Goal: Task Accomplishment & Management: Manage account settings

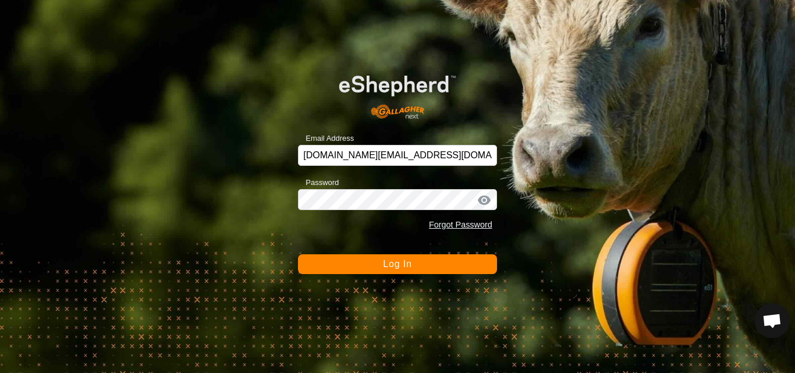
click at [426, 271] on button "Log In" at bounding box center [397, 264] width 199 height 20
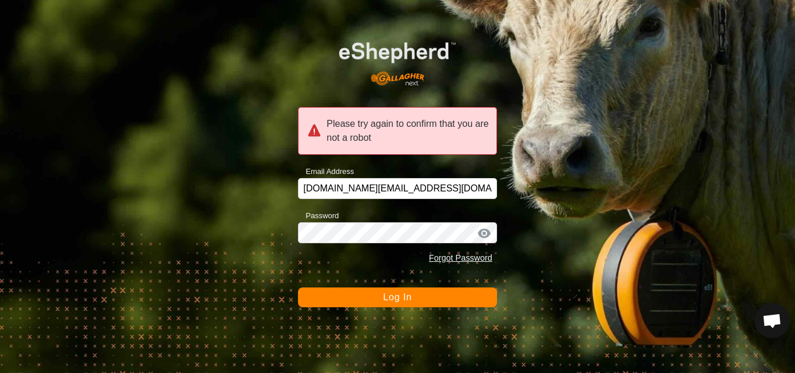
click at [412, 295] on button "Log In" at bounding box center [397, 297] width 199 height 20
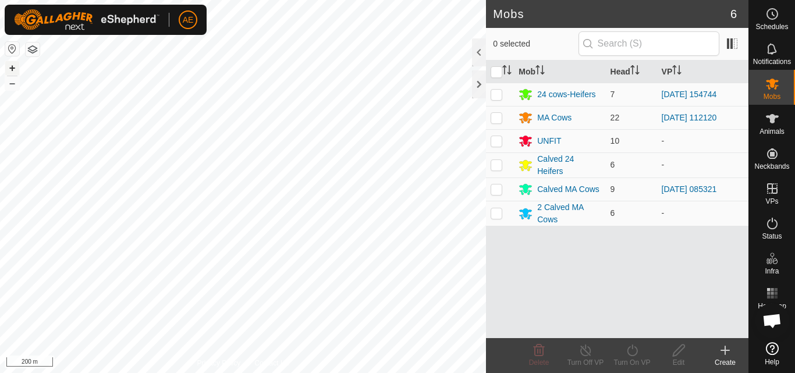
click at [13, 70] on button "+" at bounding box center [12, 68] width 14 height 14
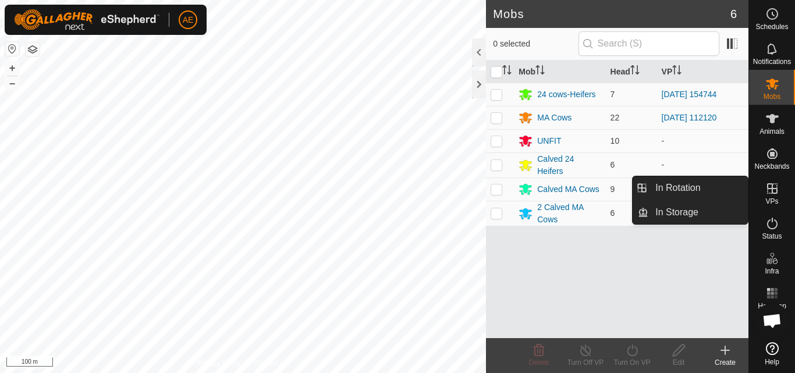
click at [771, 194] on icon at bounding box center [772, 189] width 14 height 14
click at [731, 187] on link "In Rotation" at bounding box center [697, 187] width 99 height 23
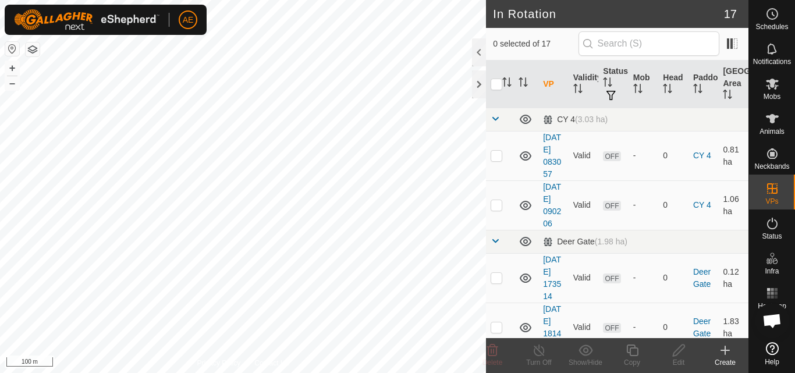
click at [733, 357] on create-svg-icon at bounding box center [725, 350] width 47 height 14
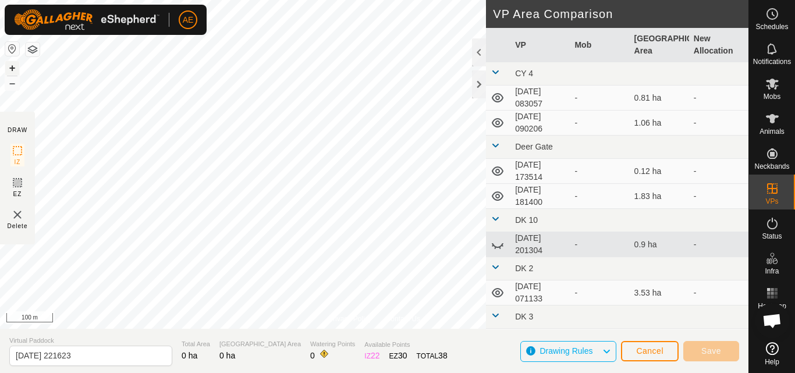
click at [13, 67] on button "+" at bounding box center [12, 68] width 14 height 14
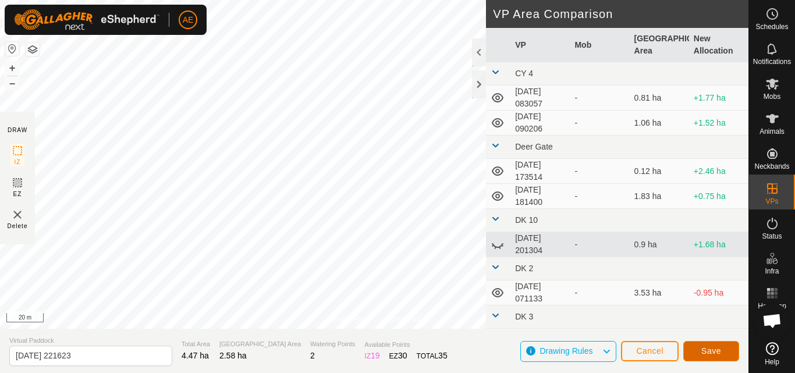
click at [723, 351] on button "Save" at bounding box center [711, 351] width 56 height 20
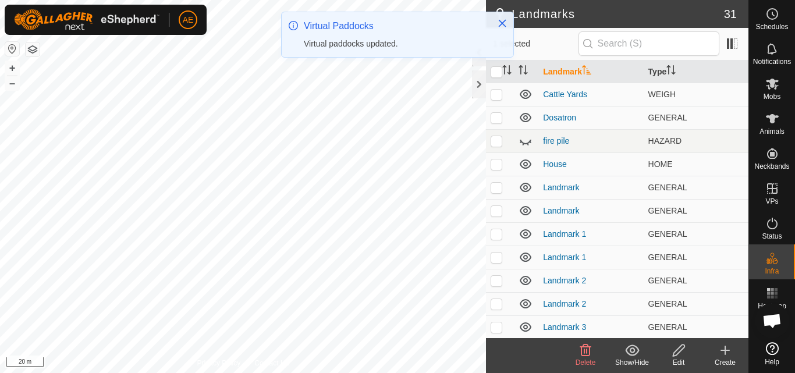
click at [591, 357] on icon at bounding box center [585, 350] width 14 height 14
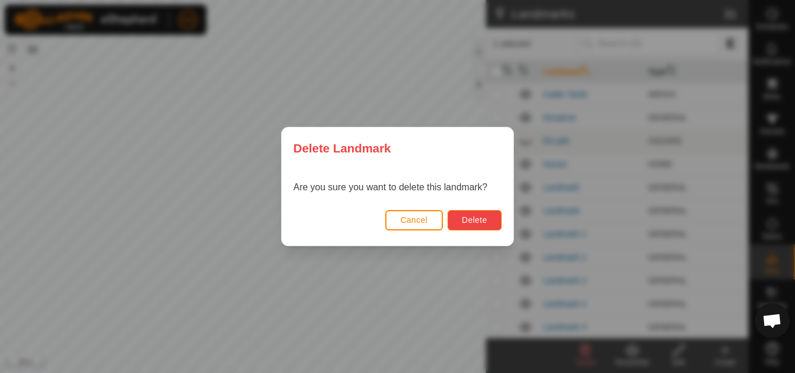
click at [492, 220] on button "Delete" at bounding box center [474, 220] width 54 height 20
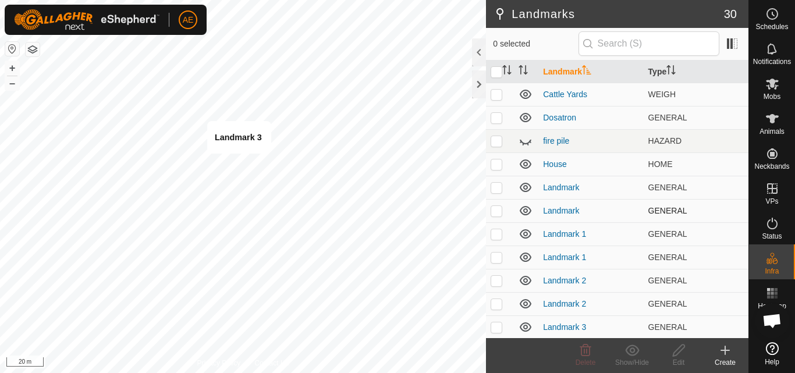
checkbox input "true"
click at [585, 356] on icon at bounding box center [585, 350] width 11 height 12
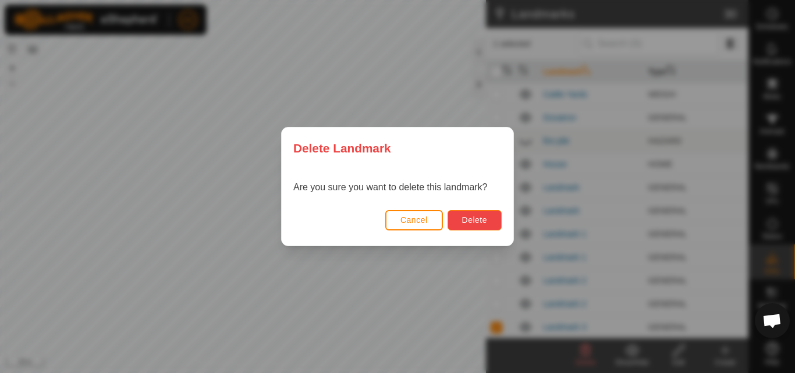
click at [473, 223] on span "Delete" at bounding box center [474, 219] width 25 height 9
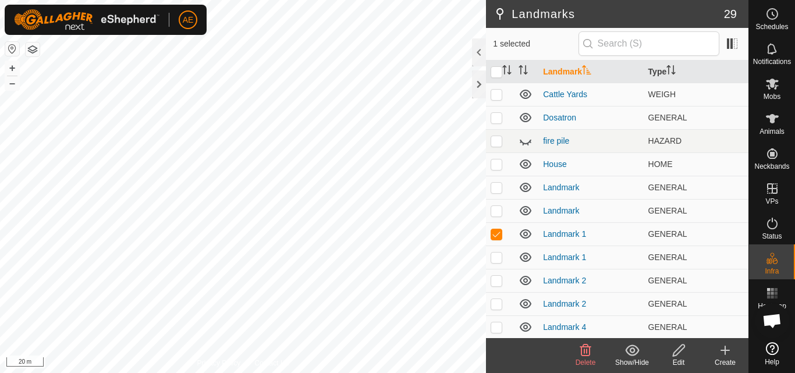
click at [588, 358] on div "Delete" at bounding box center [585, 362] width 47 height 10
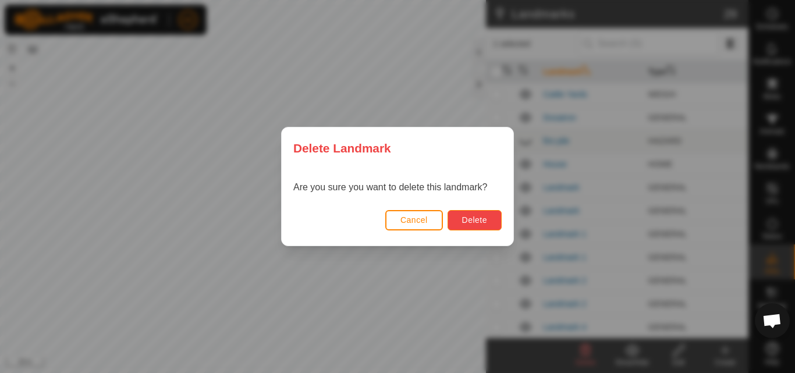
click at [487, 219] on button "Delete" at bounding box center [474, 220] width 54 height 20
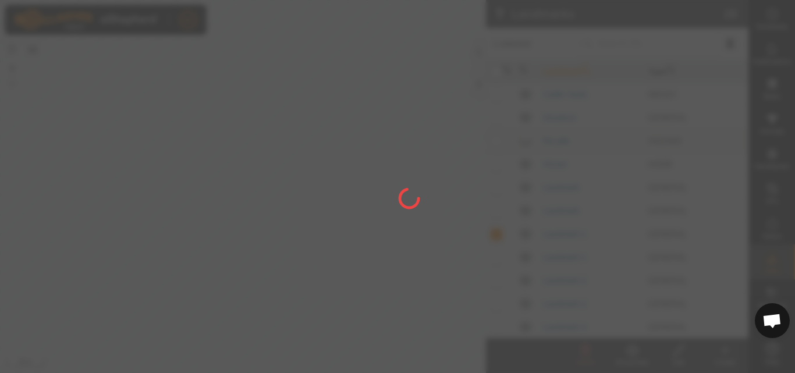
checkbox input "false"
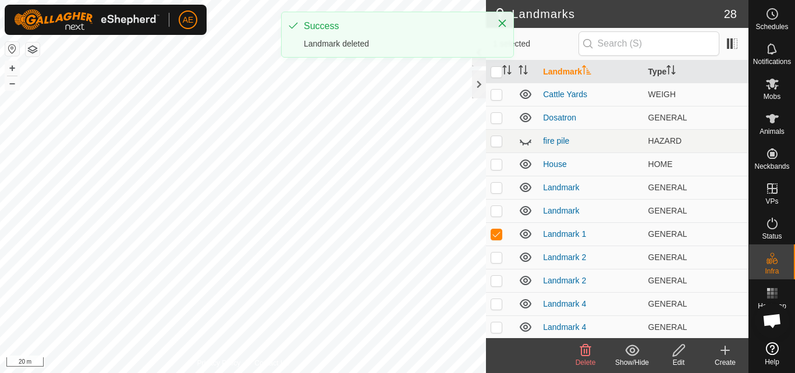
click at [584, 355] on icon at bounding box center [585, 350] width 11 height 12
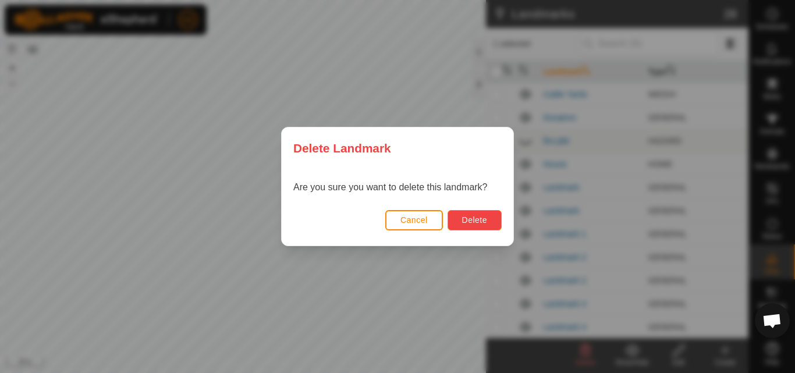
click at [492, 224] on button "Delete" at bounding box center [474, 220] width 54 height 20
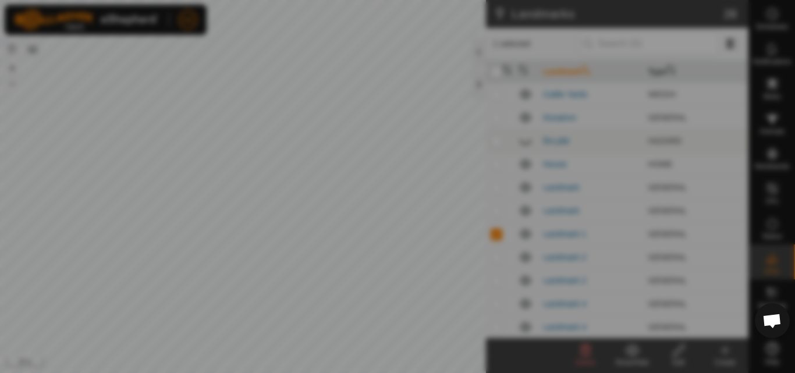
checkbox input "false"
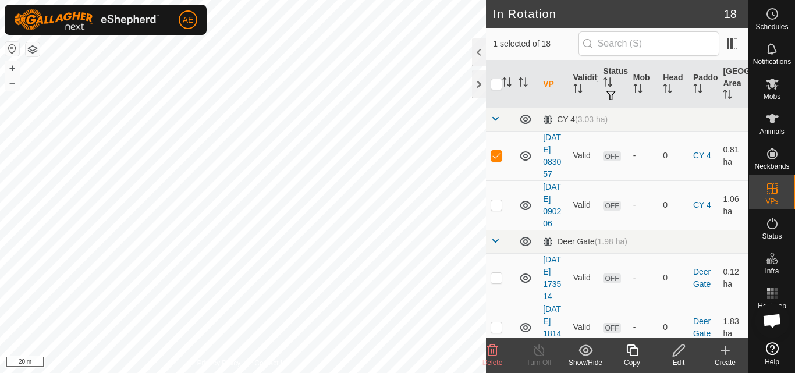
checkbox input "false"
checkbox input "true"
click at [632, 358] on div "Copy" at bounding box center [632, 362] width 47 height 10
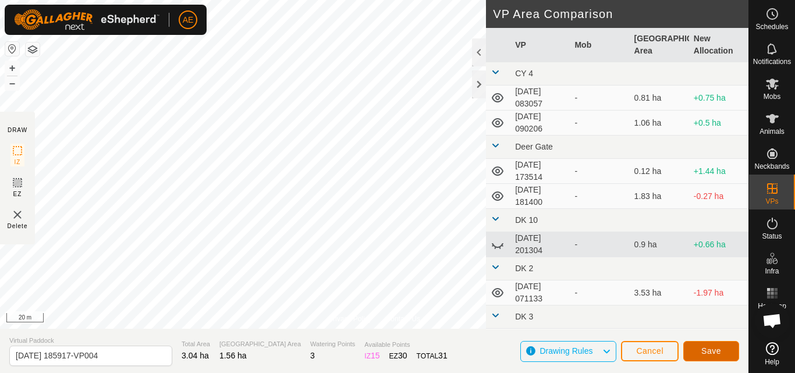
click at [702, 348] on span "Save" at bounding box center [711, 350] width 20 height 9
